Goal: Transaction & Acquisition: Download file/media

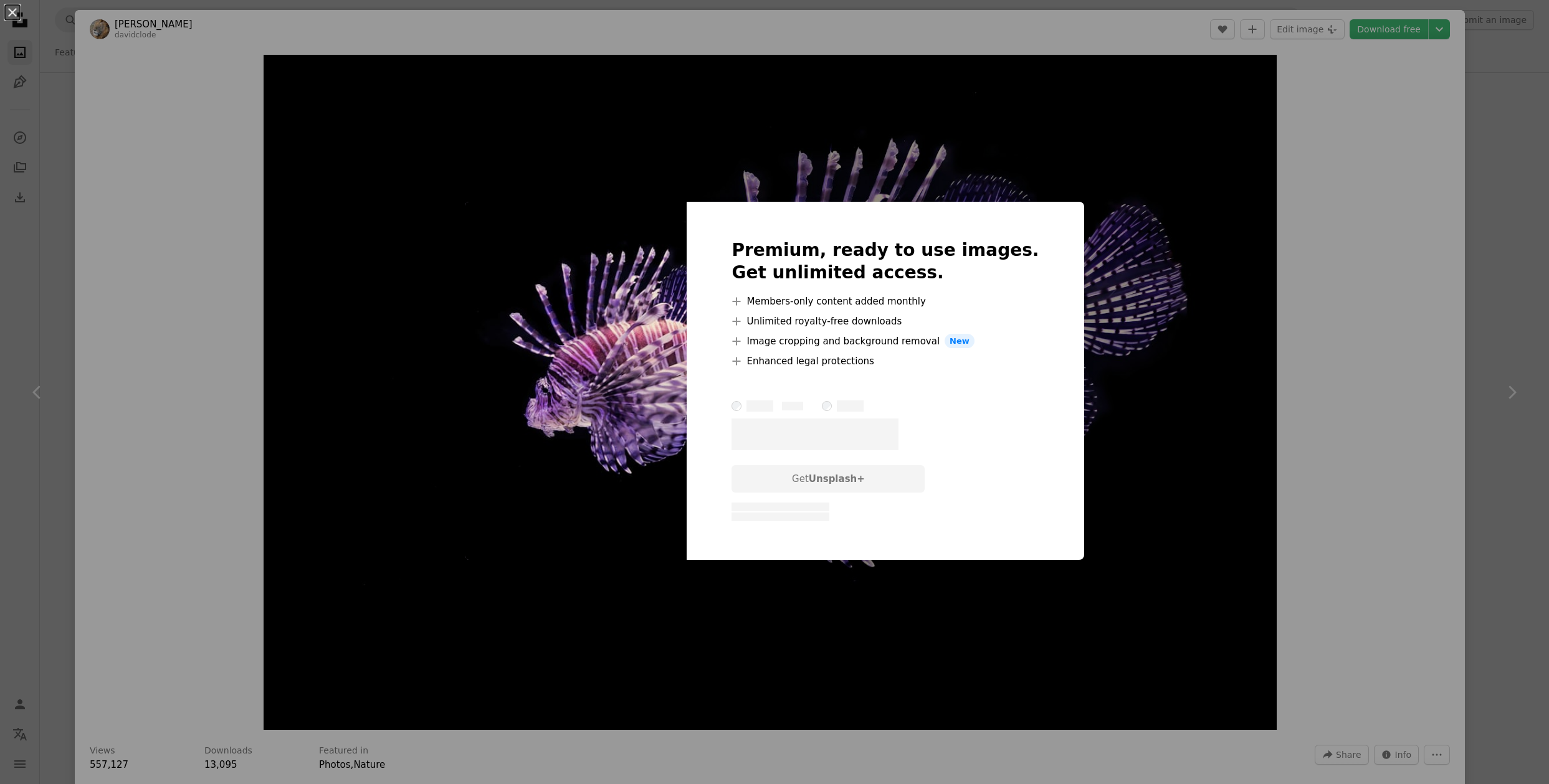
scroll to position [47128, 0]
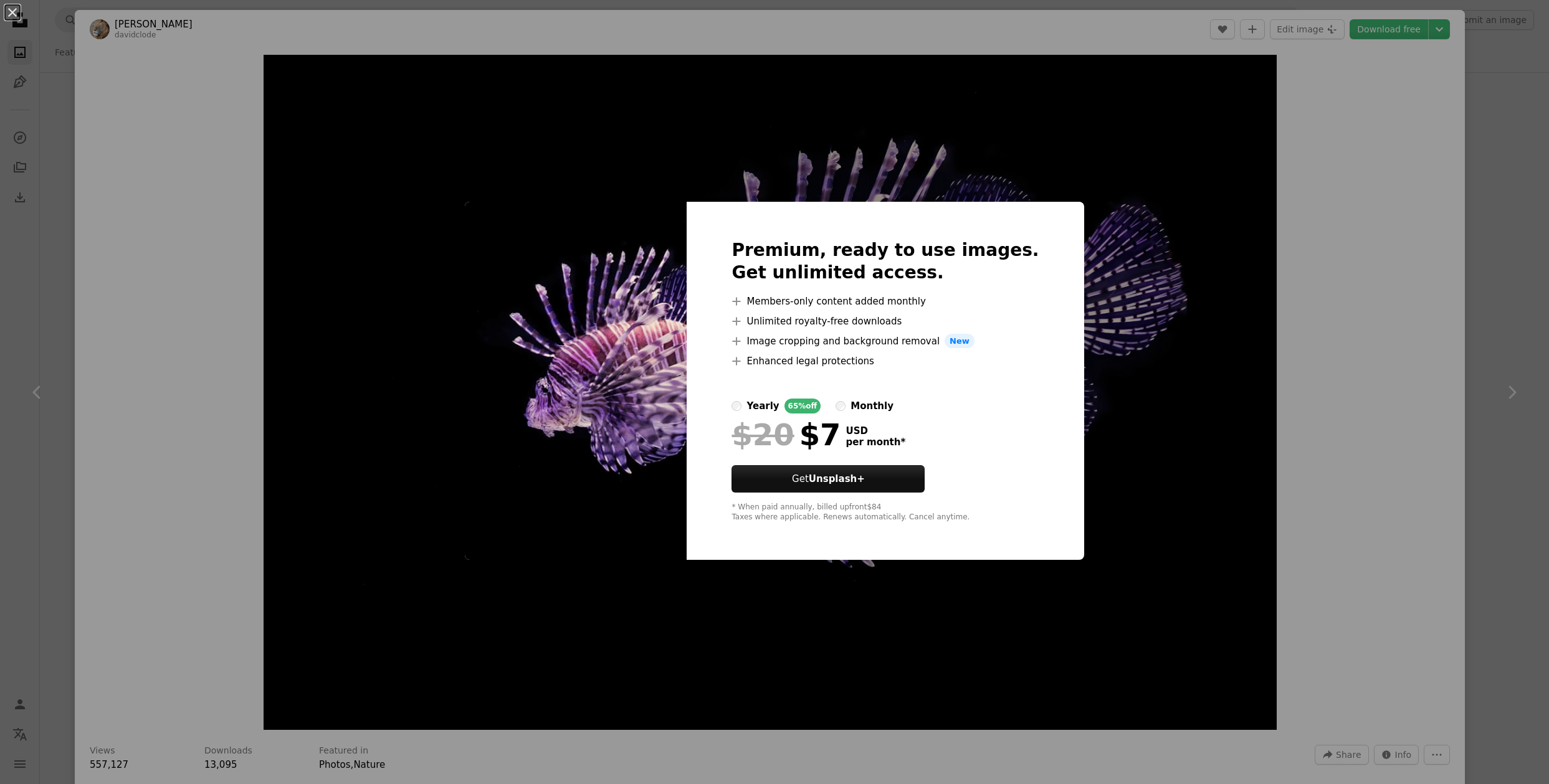
click at [1373, 140] on div "An X shape Premium, ready to use images. Get unlimited access. A plus sign Memb…" at bounding box center [774, 392] width 1549 height 784
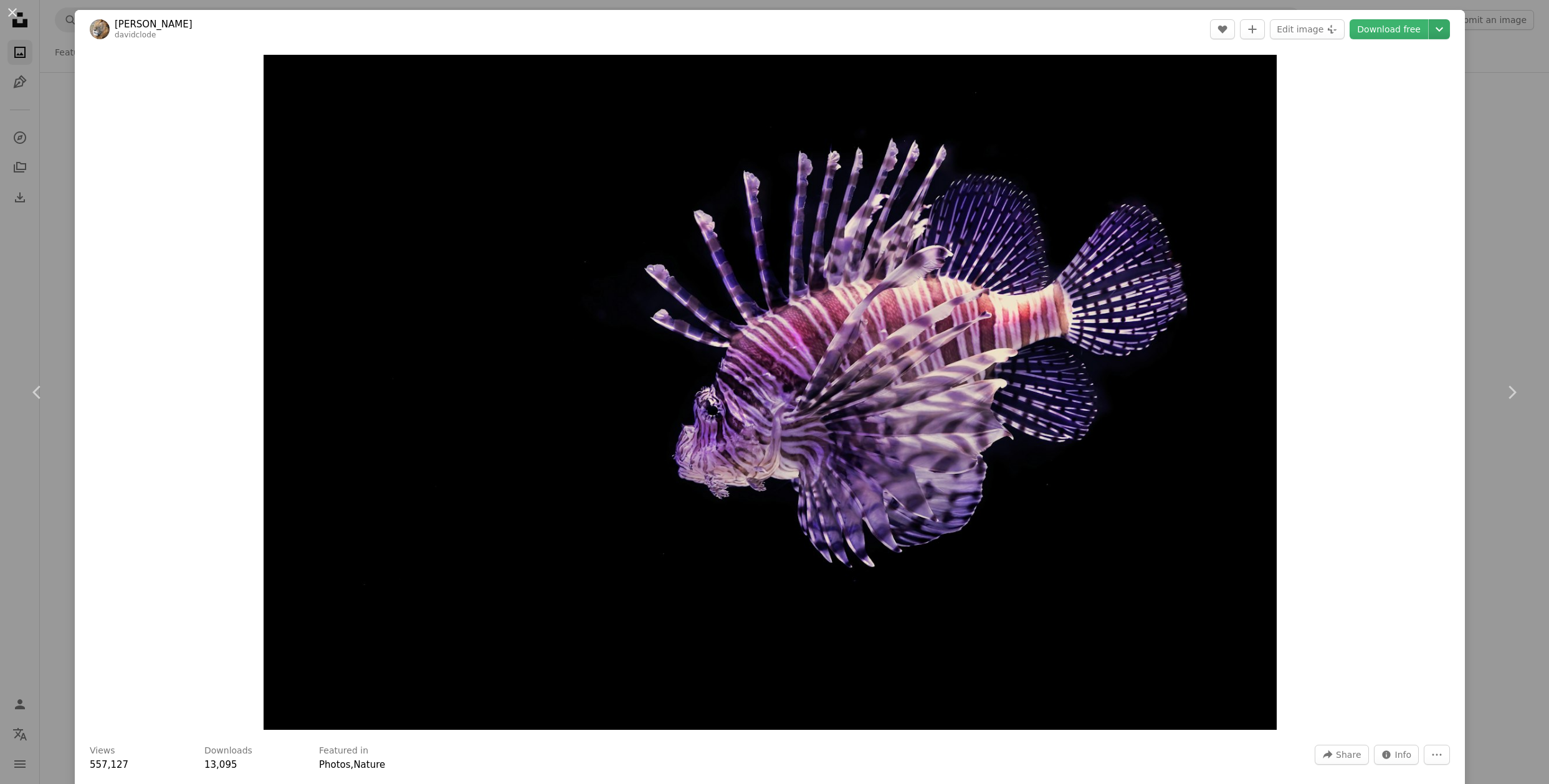
click at [1443, 31] on icon "Choose download size" at bounding box center [1440, 30] width 8 height 5
click at [1387, 81] on span "( 1920 x 1280 )" at bounding box center [1405, 82] width 62 height 10
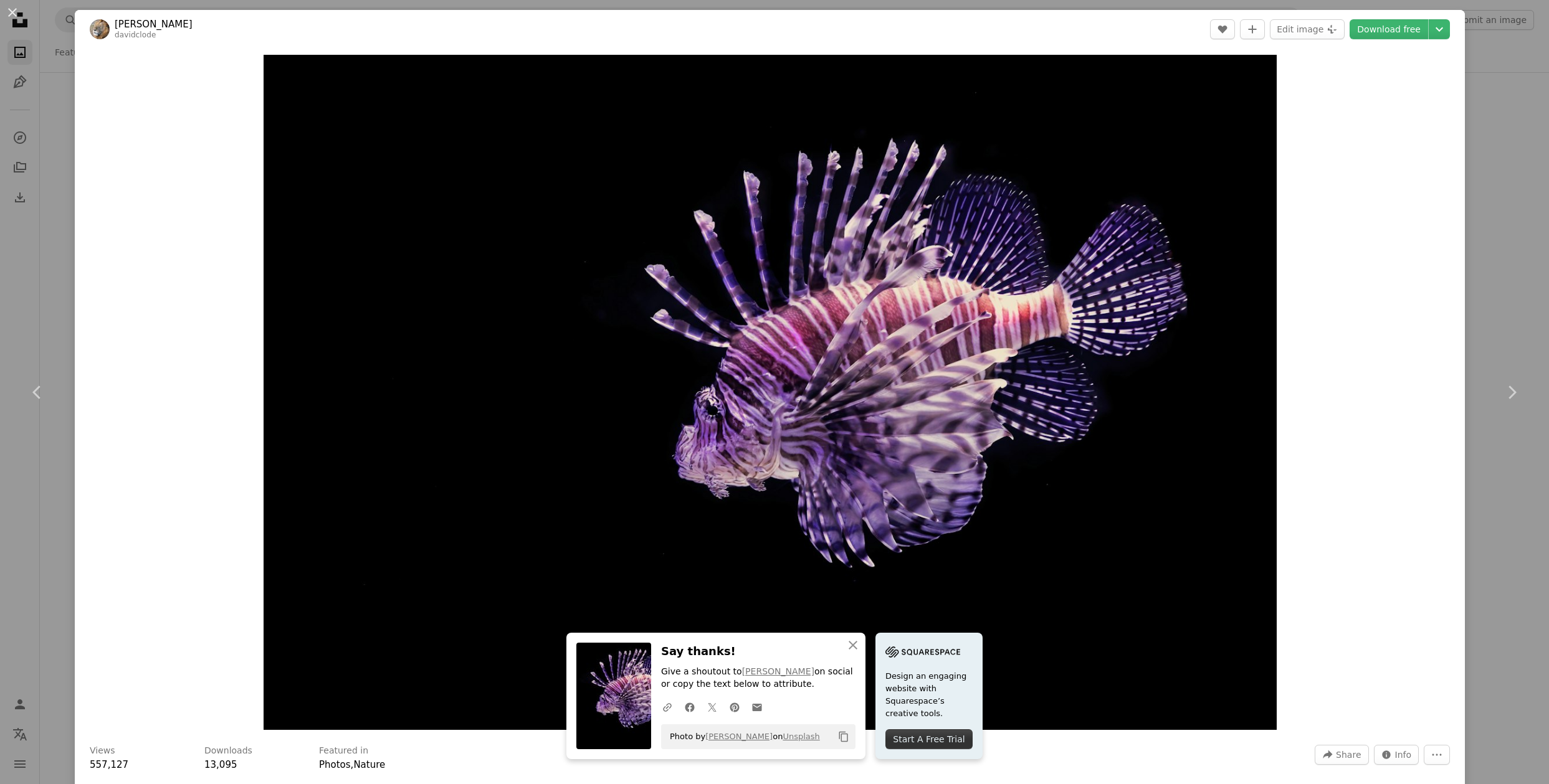
click at [1449, 328] on div "Zoom in" at bounding box center [770, 392] width 1390 height 687
click at [48, 81] on div "An X shape Chevron left Chevron right [PERSON_NAME] davidclode A heart A plus s…" at bounding box center [774, 392] width 1549 height 784
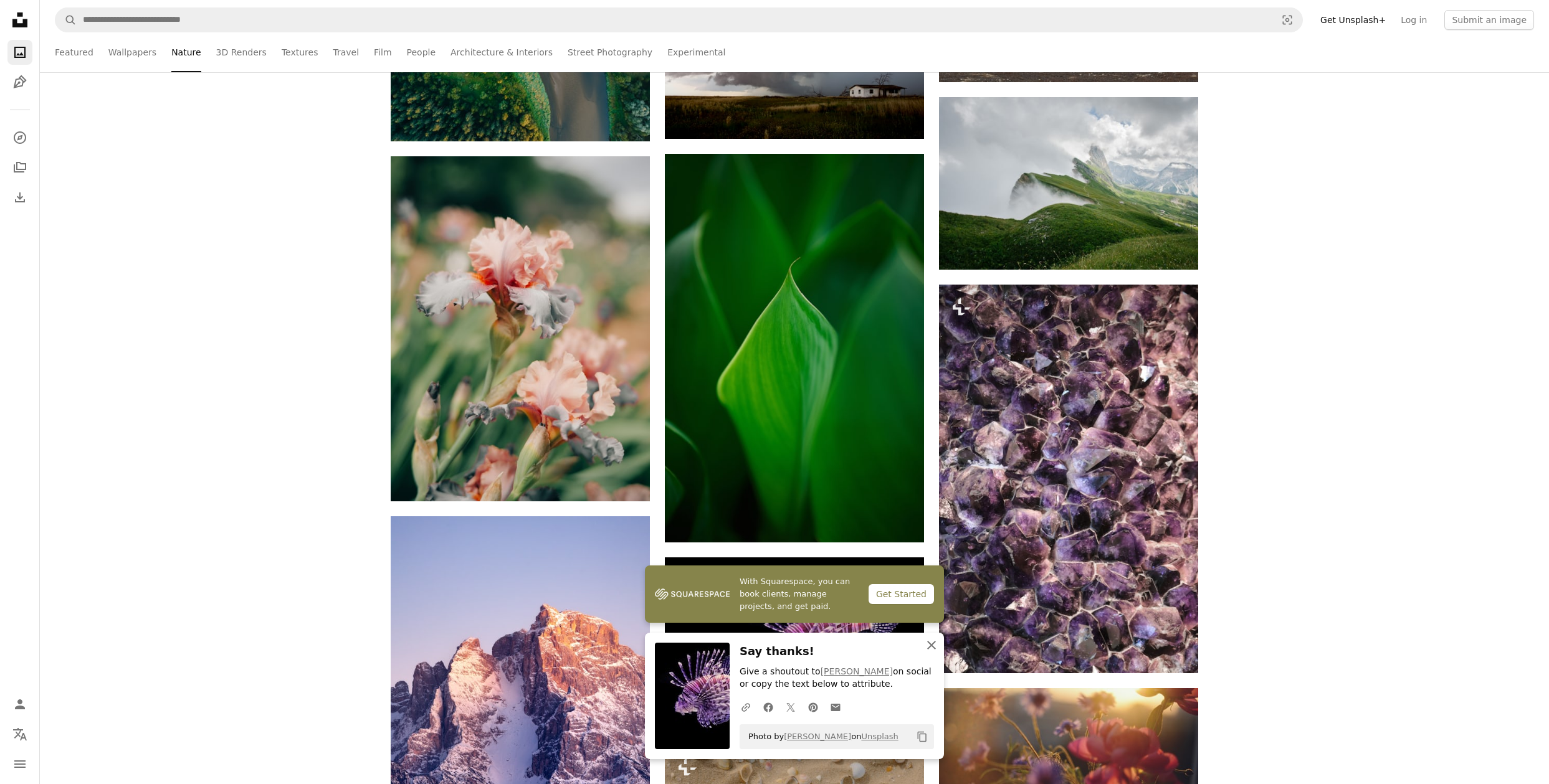
click at [933, 645] on icon "An X shape" at bounding box center [931, 645] width 15 height 15
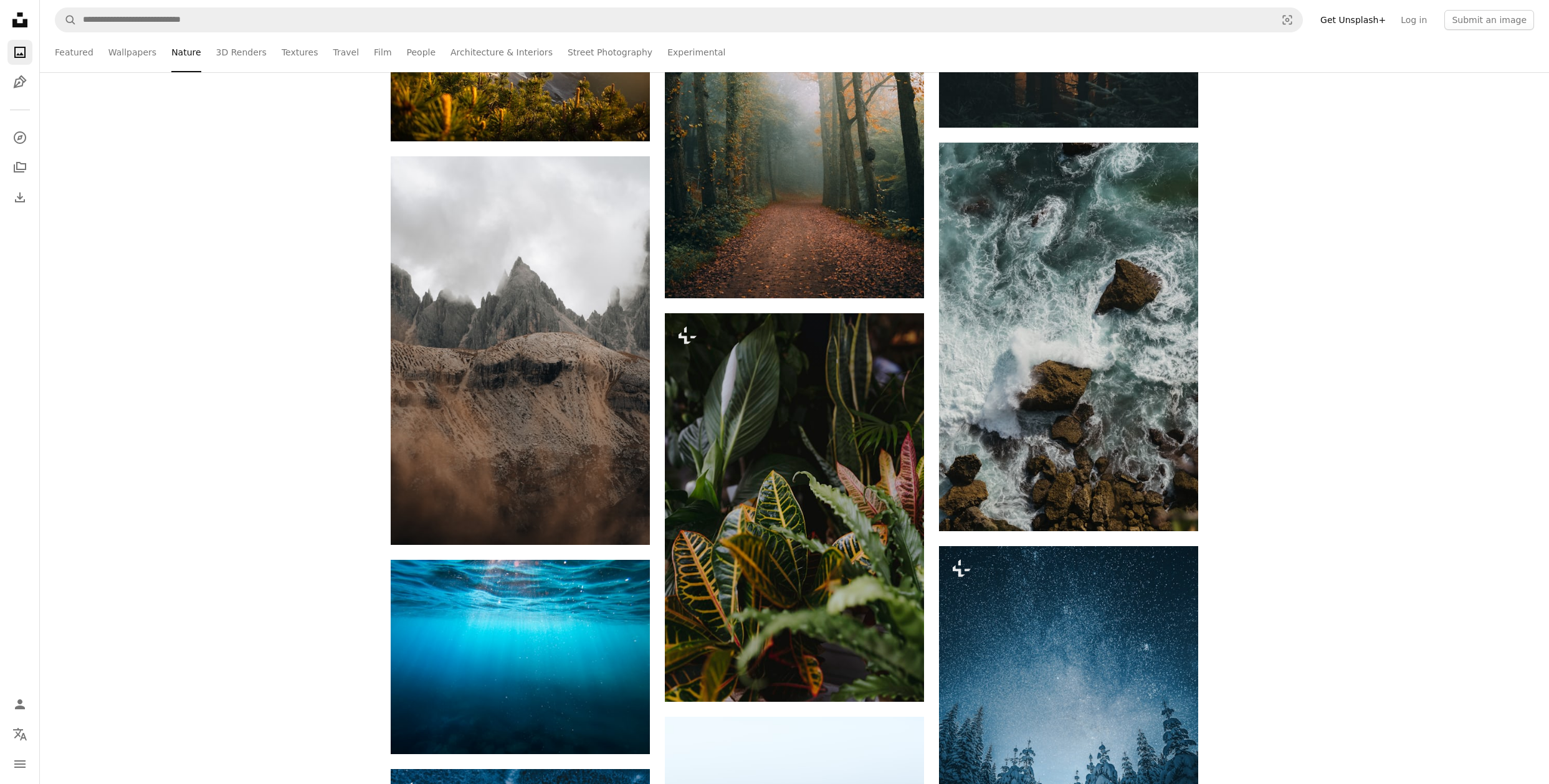
scroll to position [104295, 0]
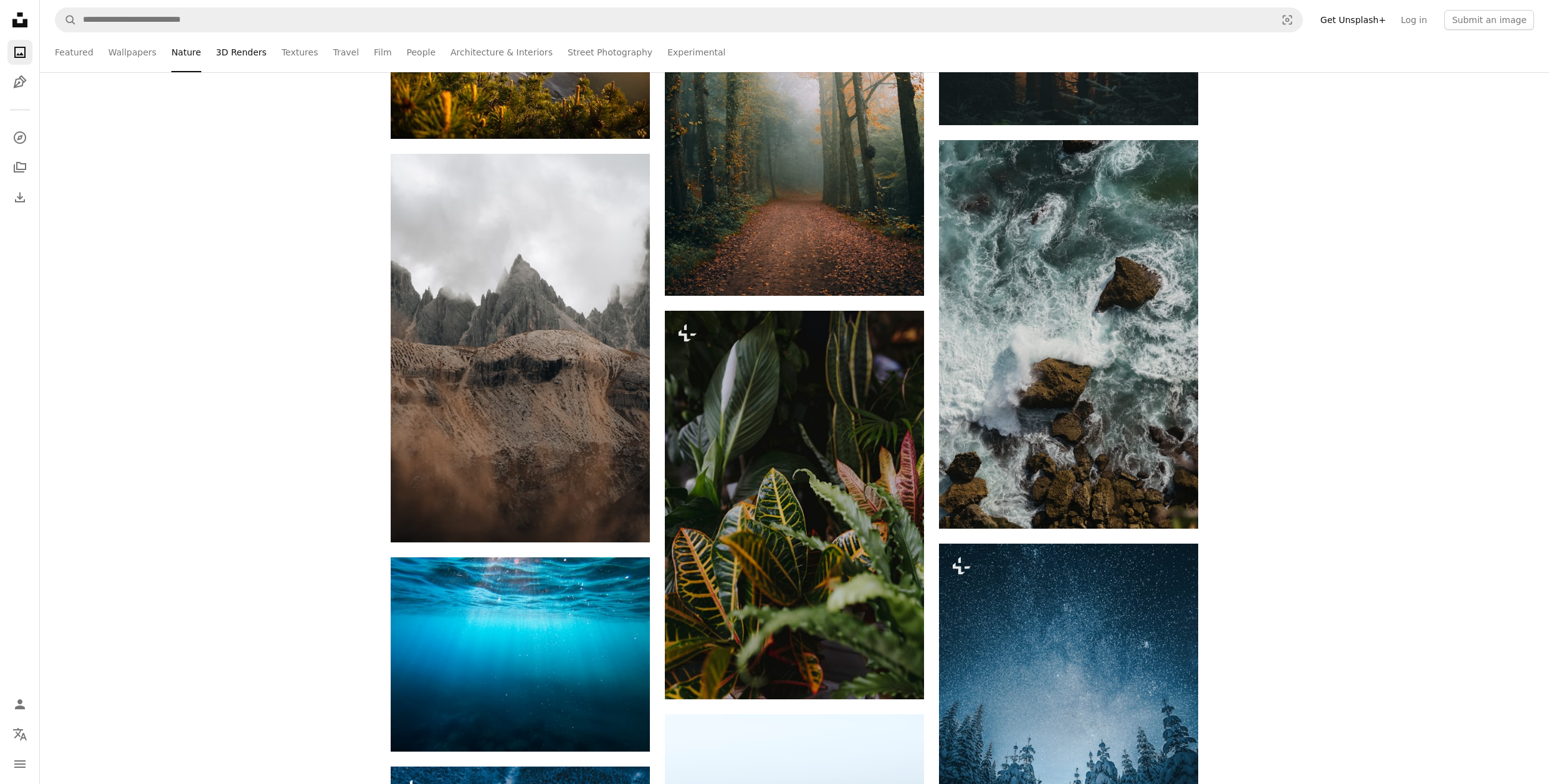
click at [229, 48] on link "3D Renders" at bounding box center [242, 52] width 50 height 40
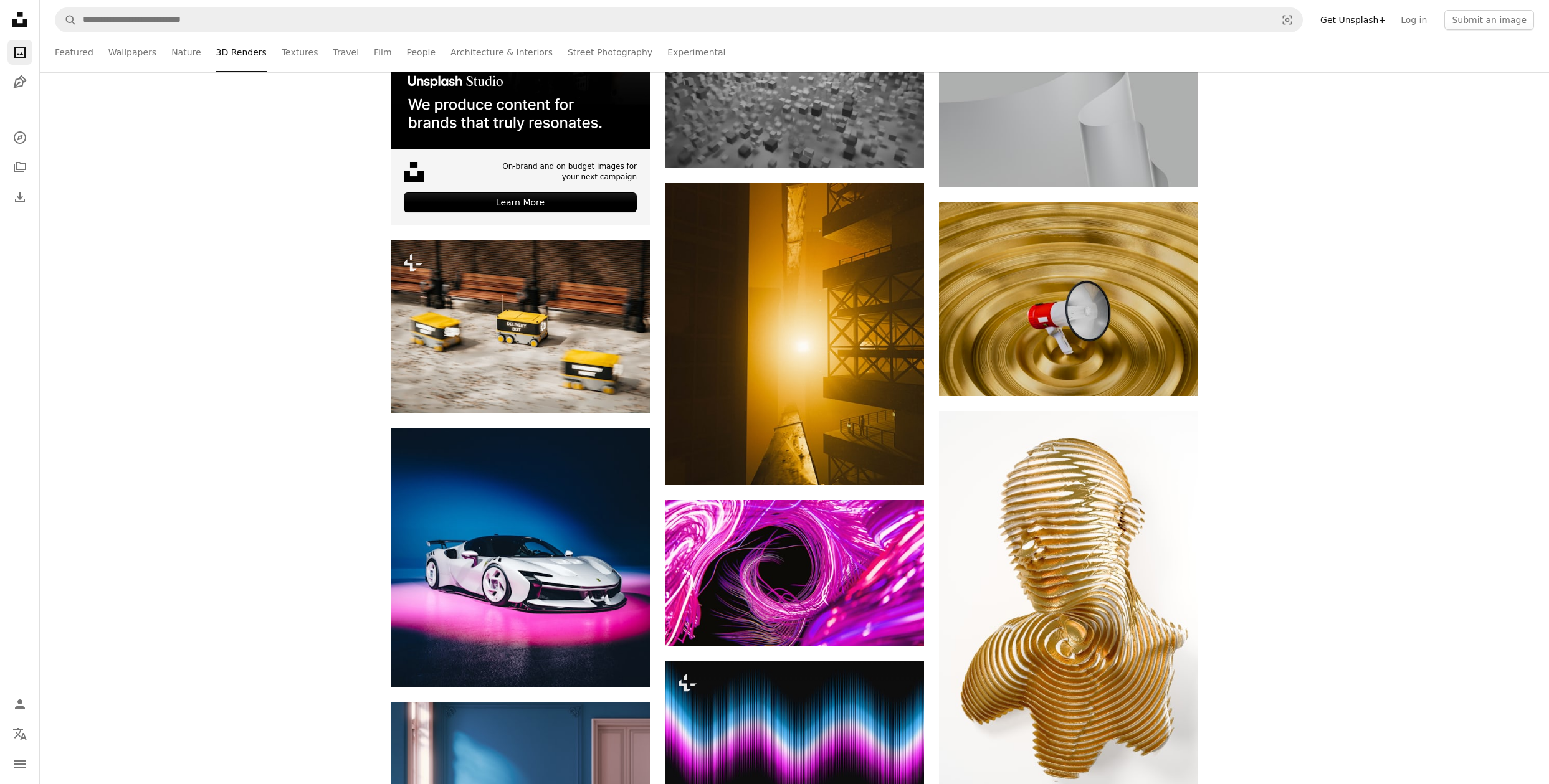
scroll to position [444, 0]
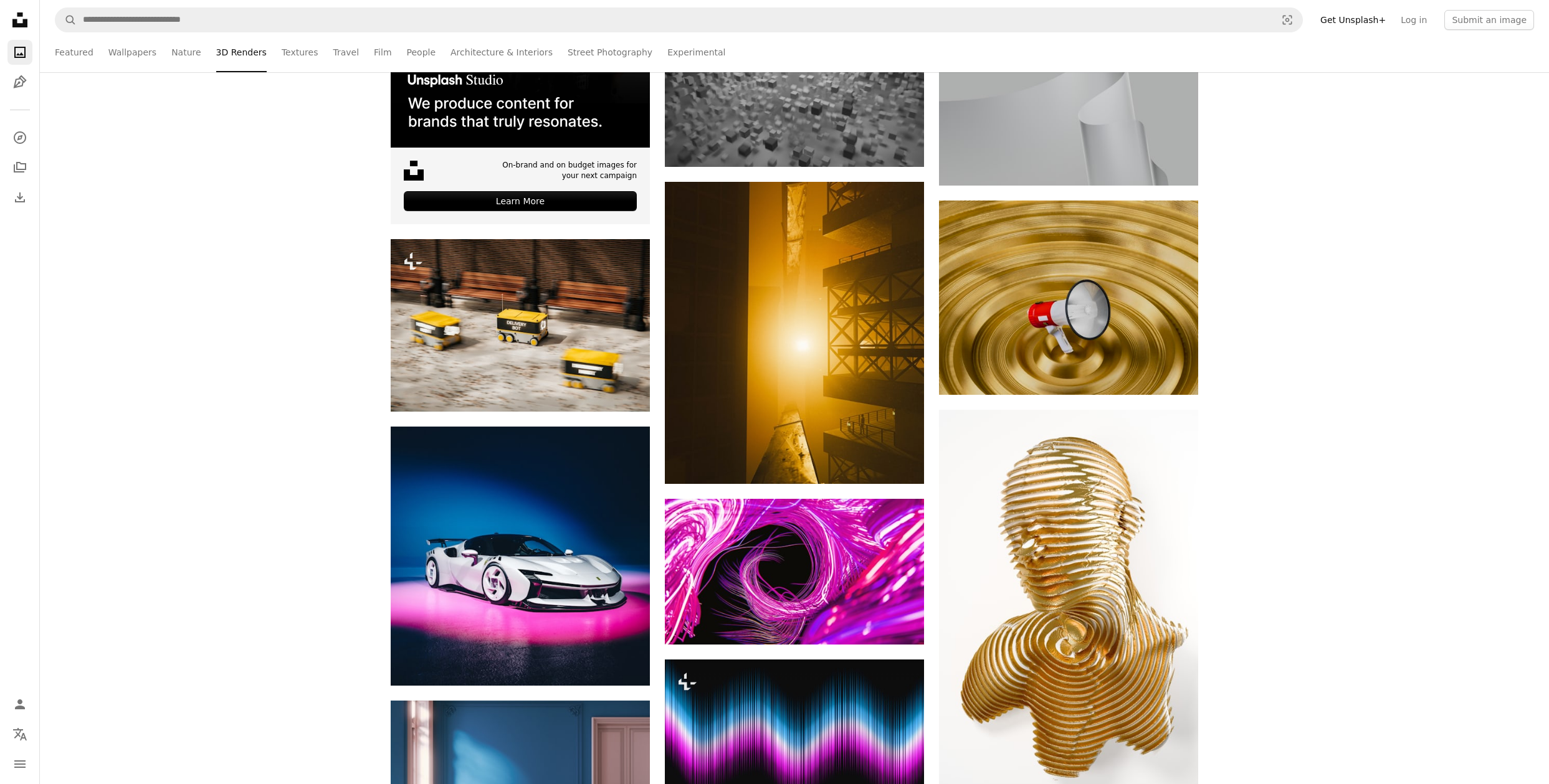
drag, startPoint x: 649, startPoint y: 51, endPoint x: 670, endPoint y: 50, distance: 21.0
click at [667, 51] on link "Experimental" at bounding box center [696, 52] width 58 height 40
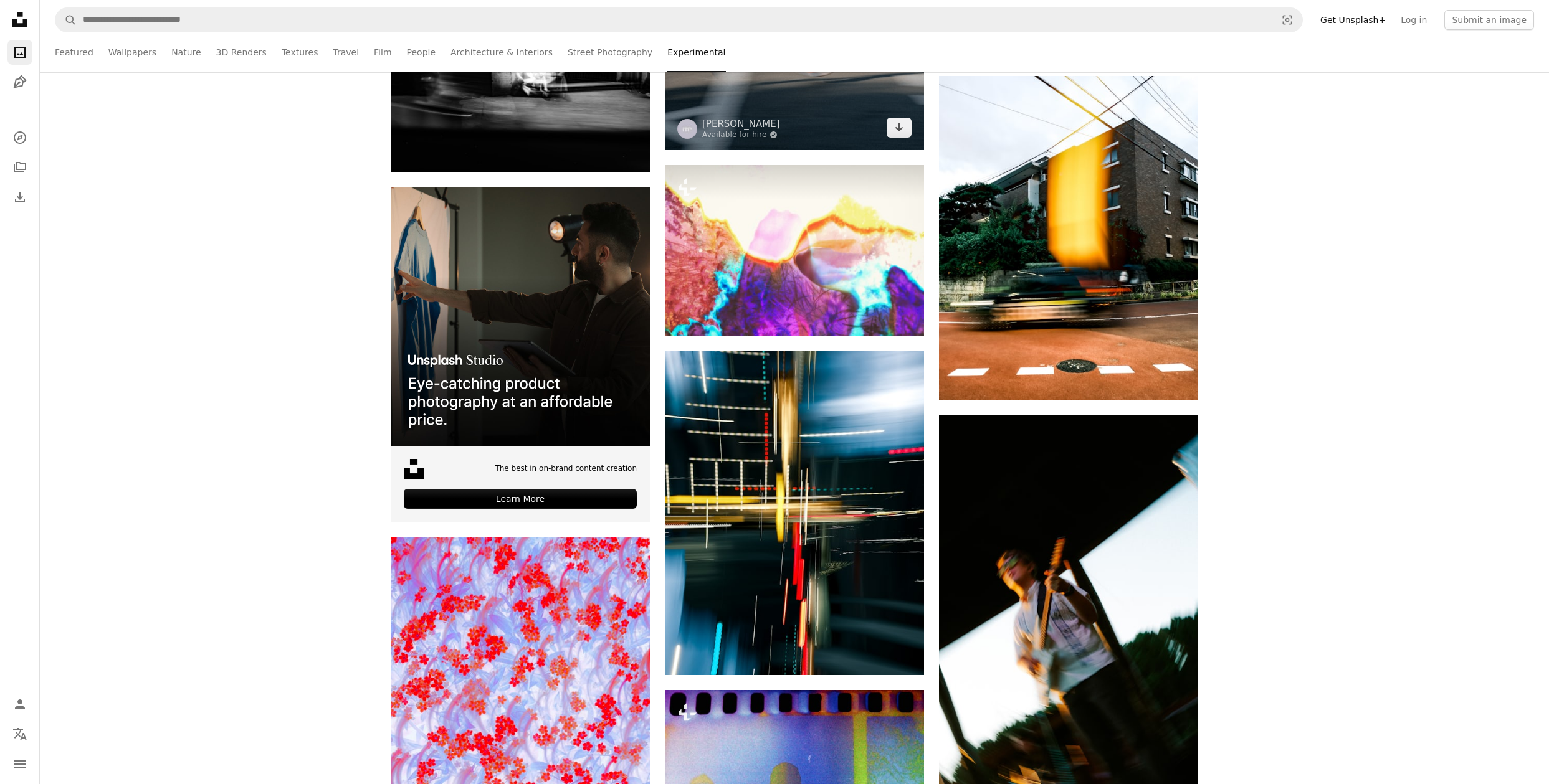
scroll to position [2087, 0]
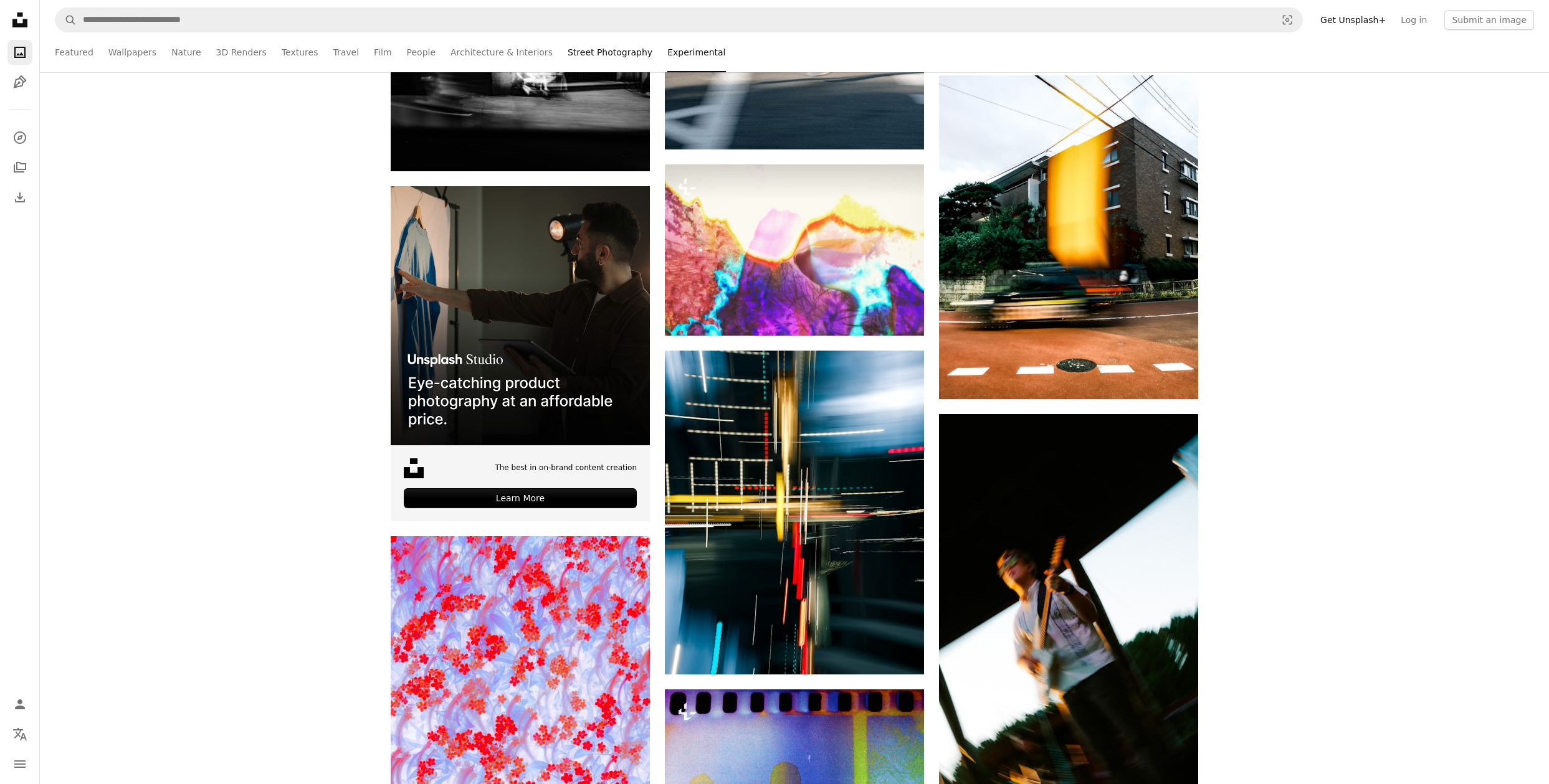
click at [595, 51] on link "Street Photography" at bounding box center [610, 52] width 85 height 40
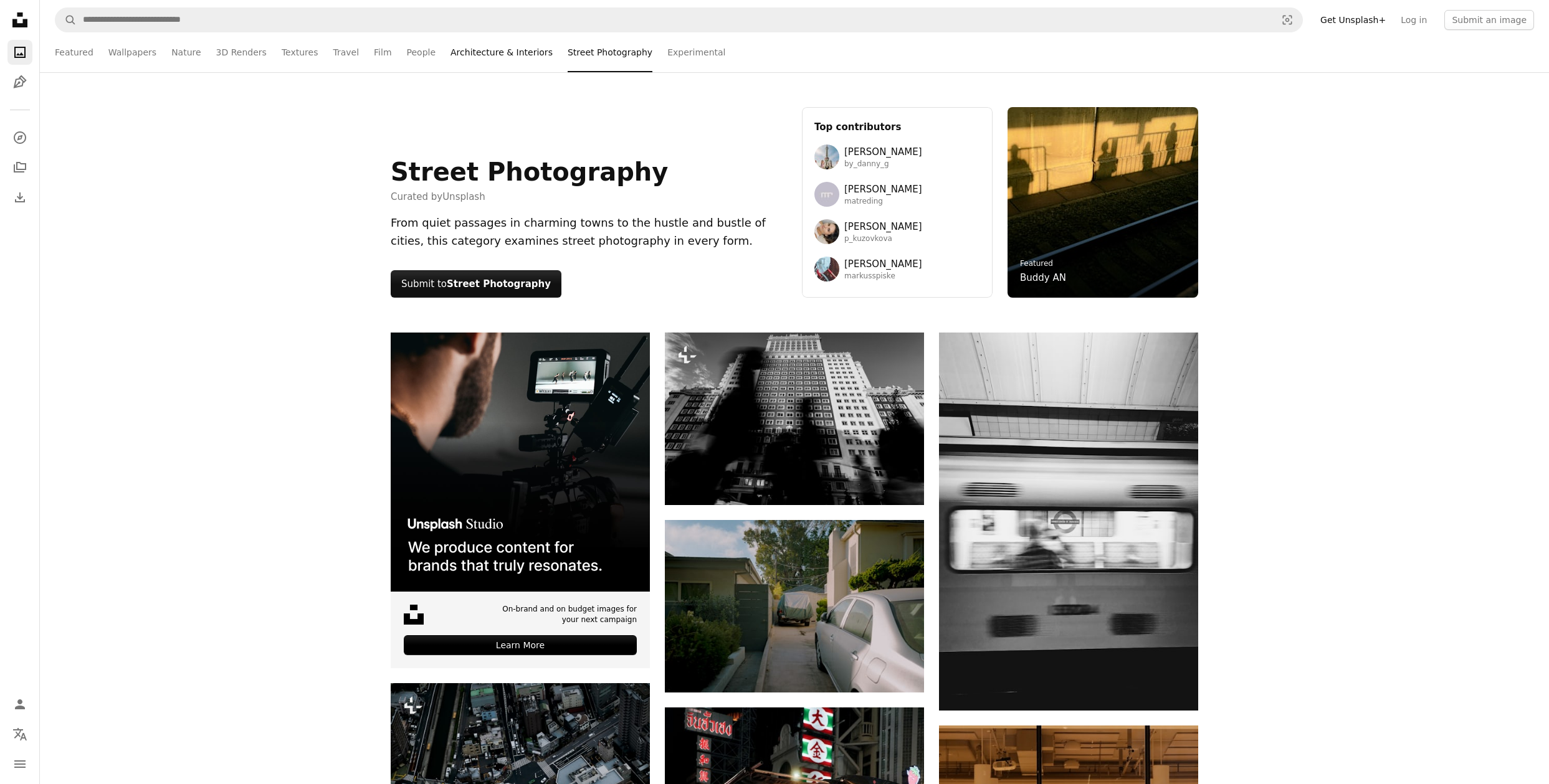
click at [500, 48] on link "Architecture & Interiors" at bounding box center [501, 52] width 102 height 40
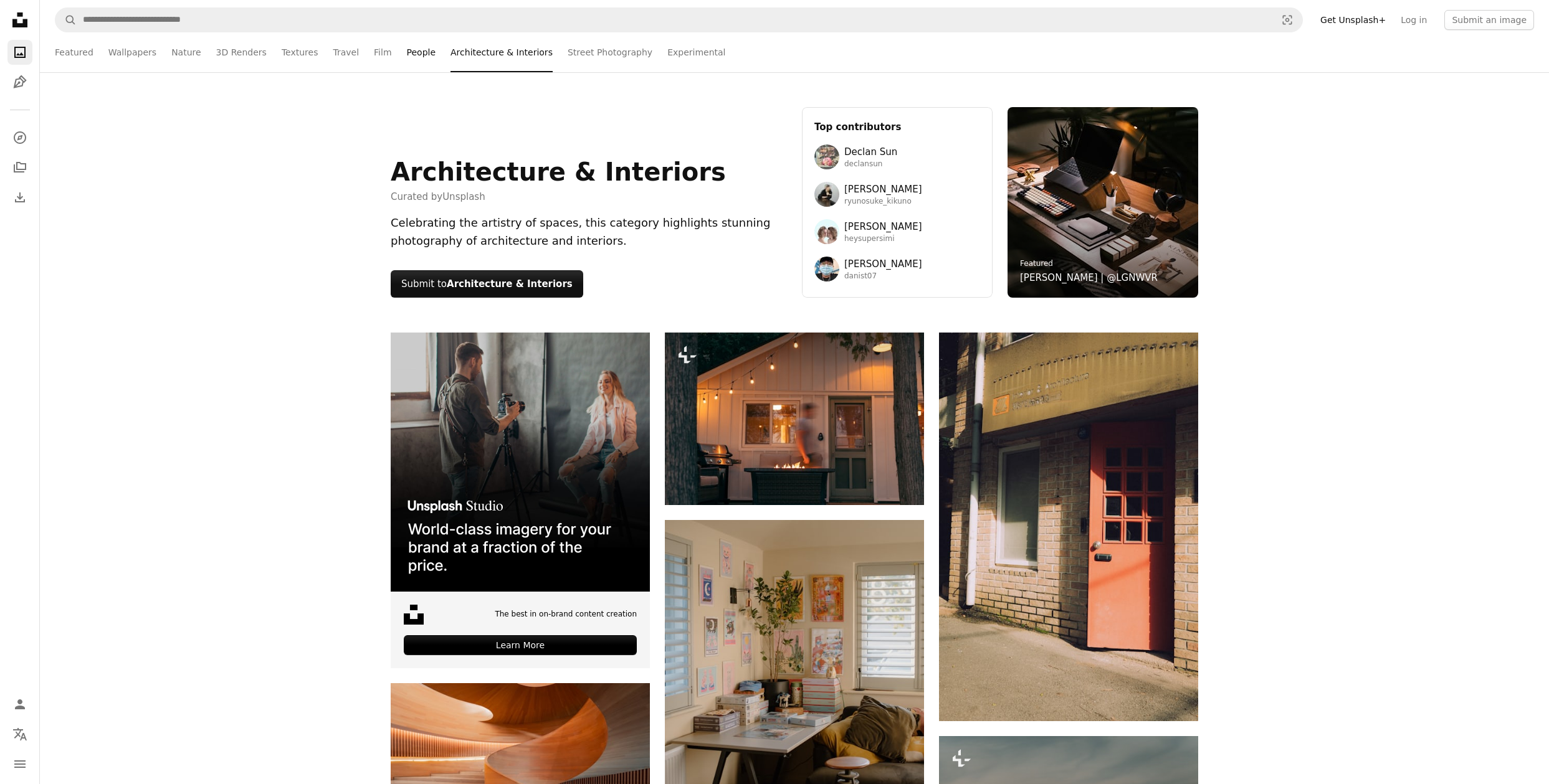
click at [412, 51] on link "People" at bounding box center [421, 52] width 29 height 40
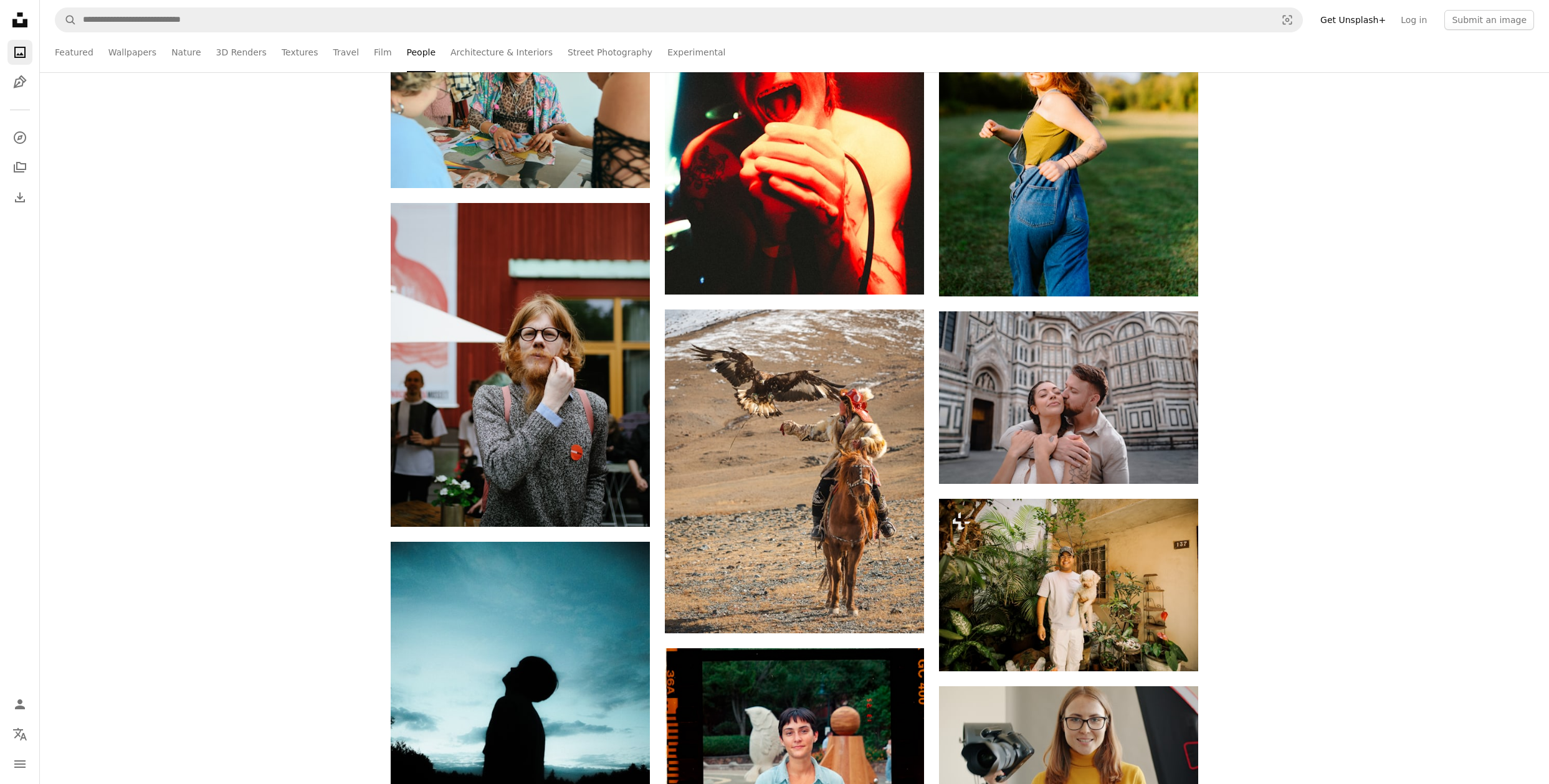
scroll to position [1018, 0]
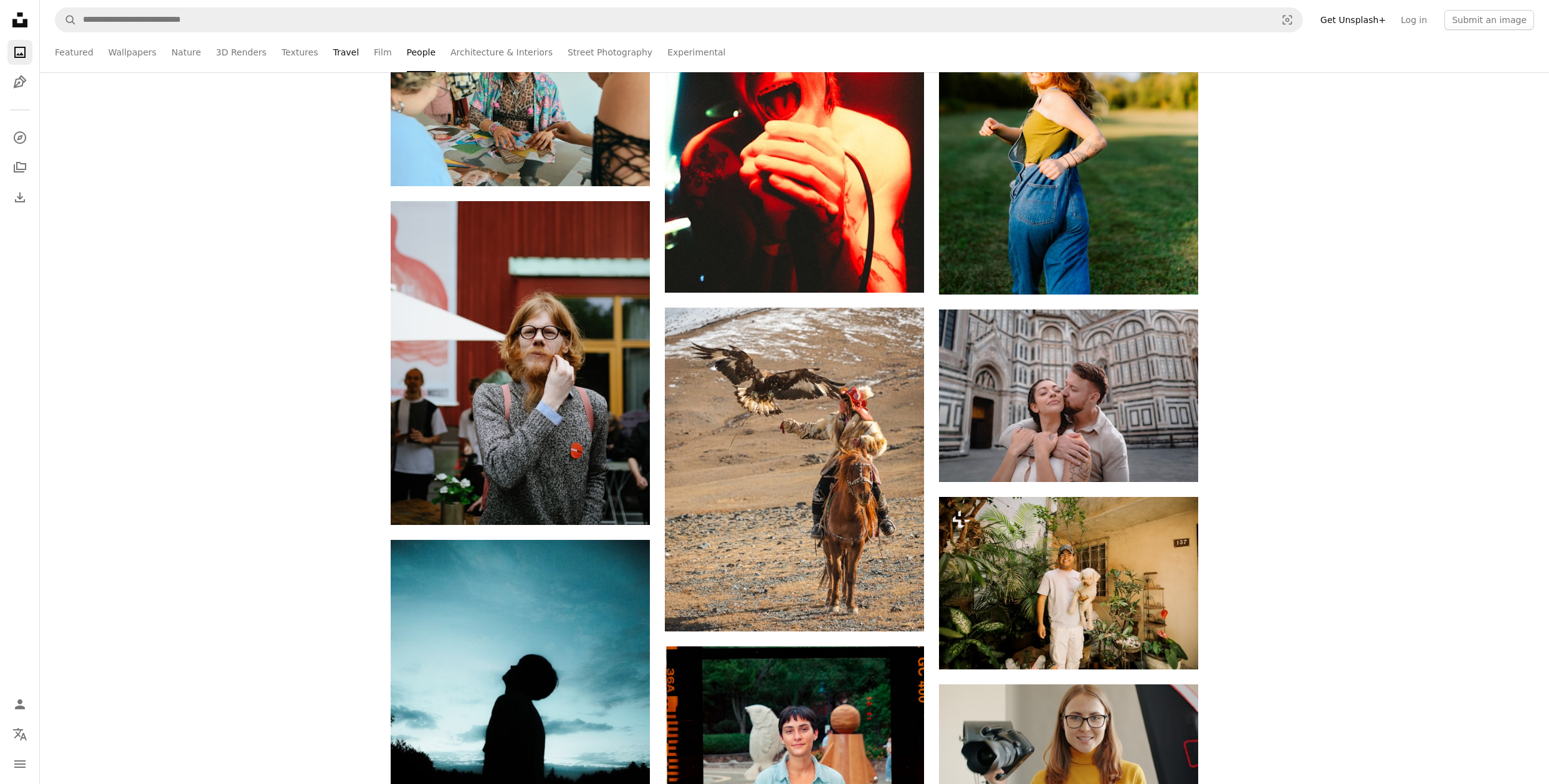
click at [336, 53] on link "Travel" at bounding box center [346, 52] width 26 height 40
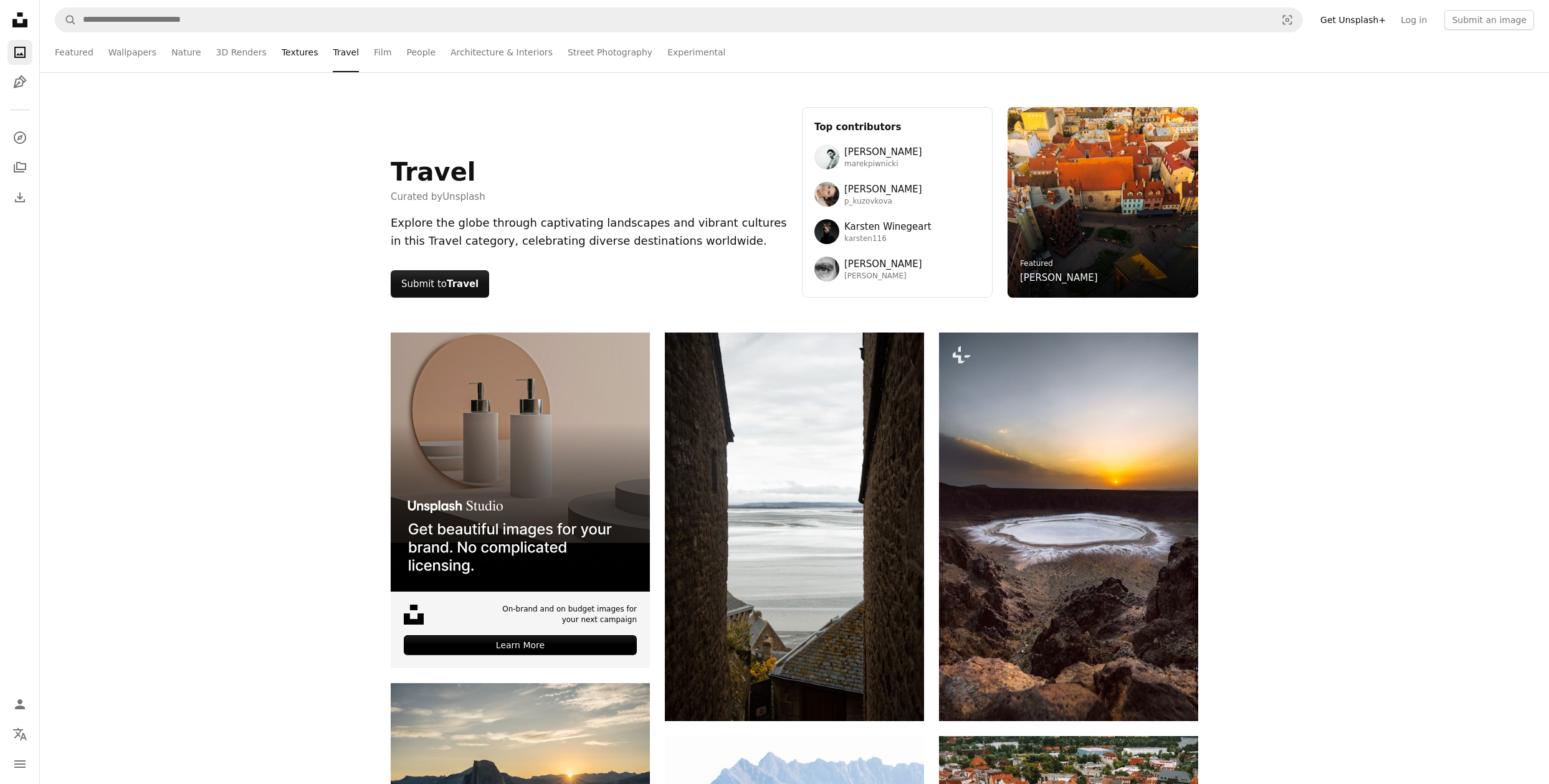
click at [285, 53] on link "Textures" at bounding box center [299, 52] width 37 height 40
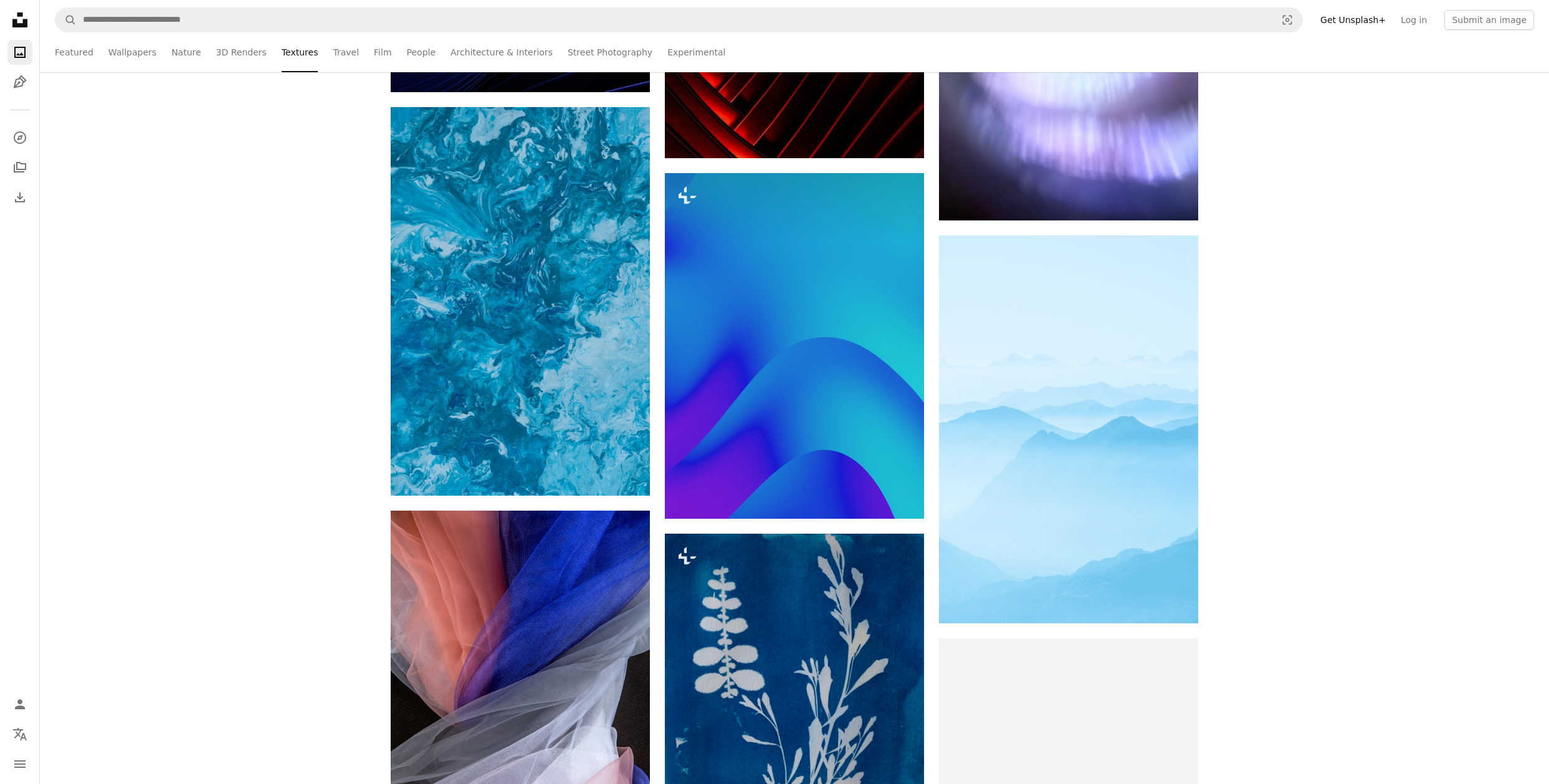
scroll to position [3339, 0]
